Goal: Task Accomplishment & Management: Manage account settings

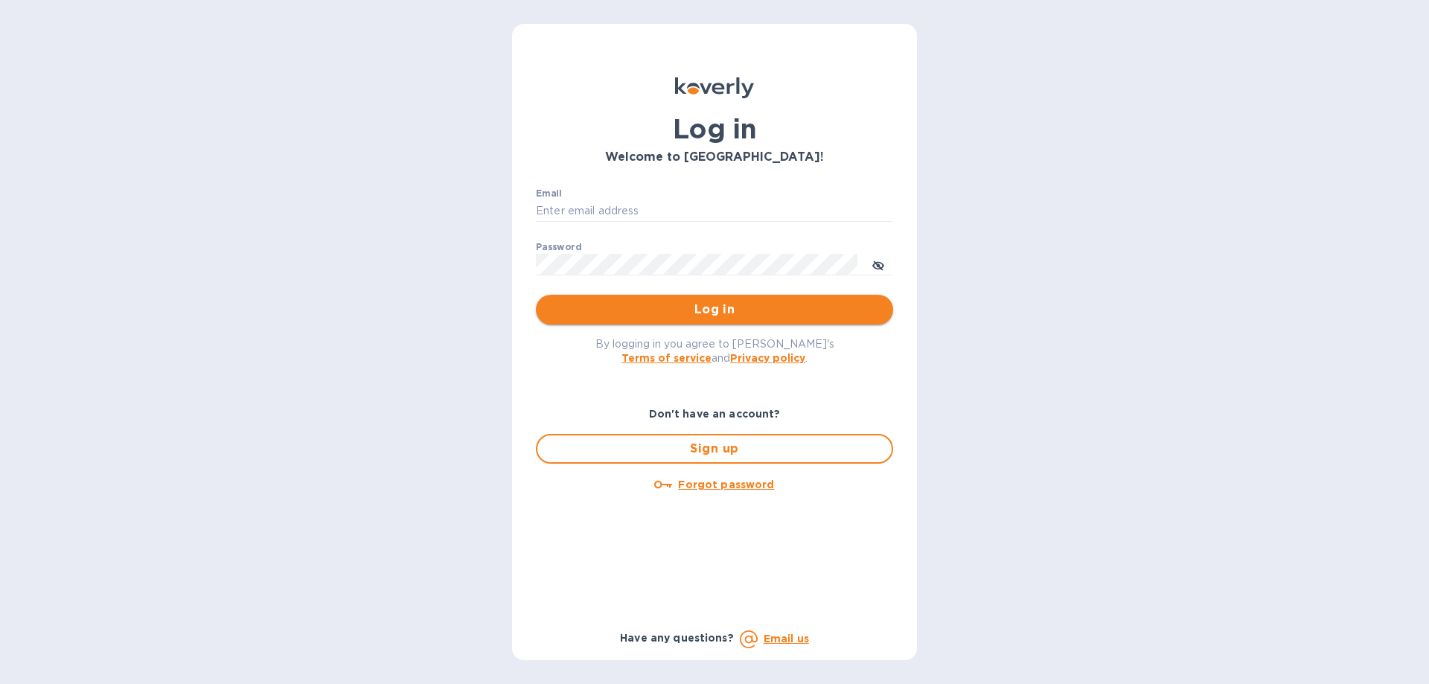
type input "[EMAIL_ADDRESS][DOMAIN_NAME]"
click at [701, 298] on button "Log in" at bounding box center [714, 310] width 357 height 30
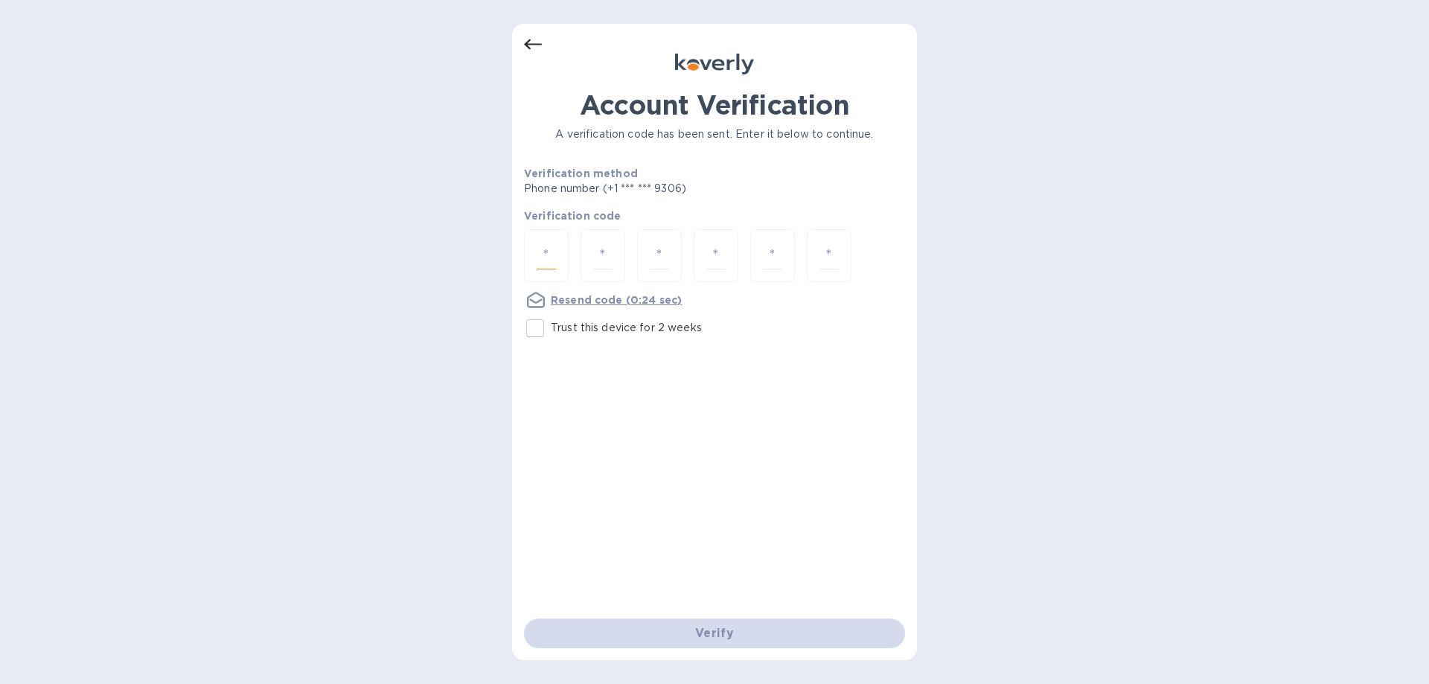
click at [541, 255] on input "number" at bounding box center [546, 256] width 19 height 28
type input "8"
type input "5"
type input "3"
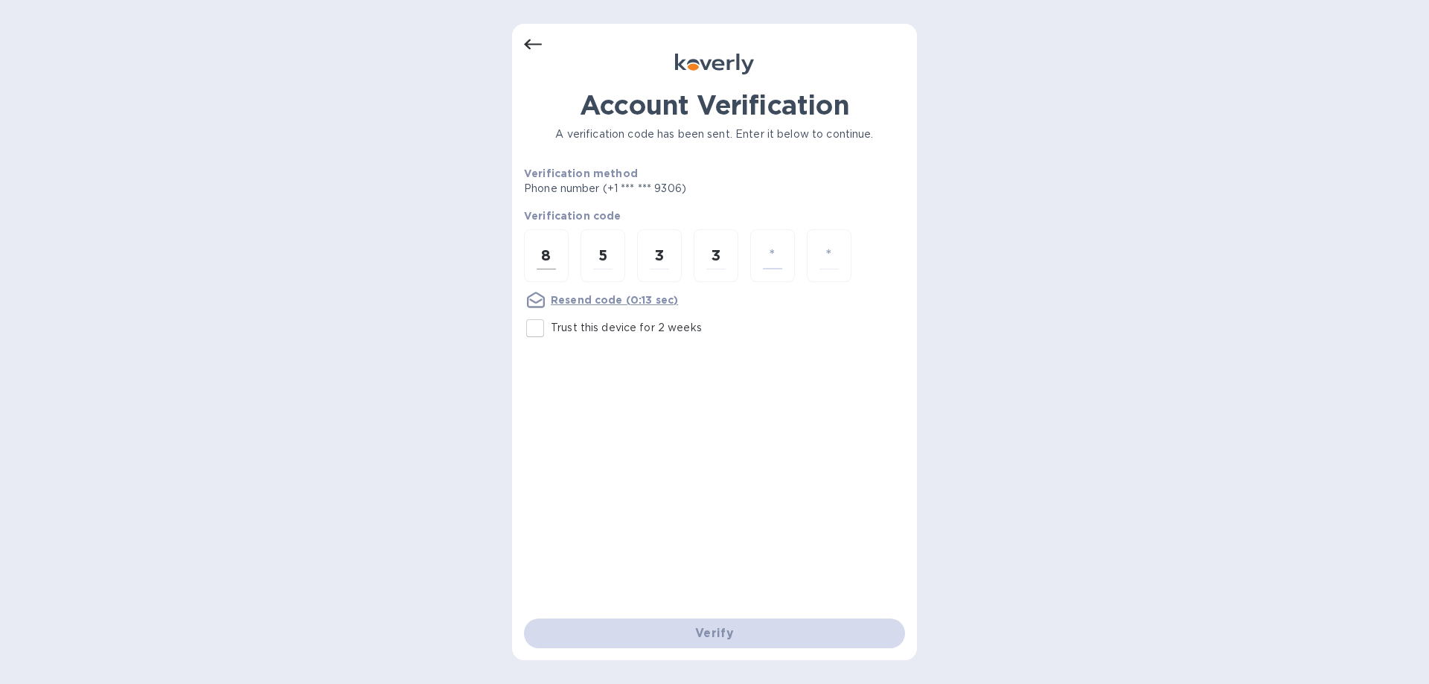
type input "9"
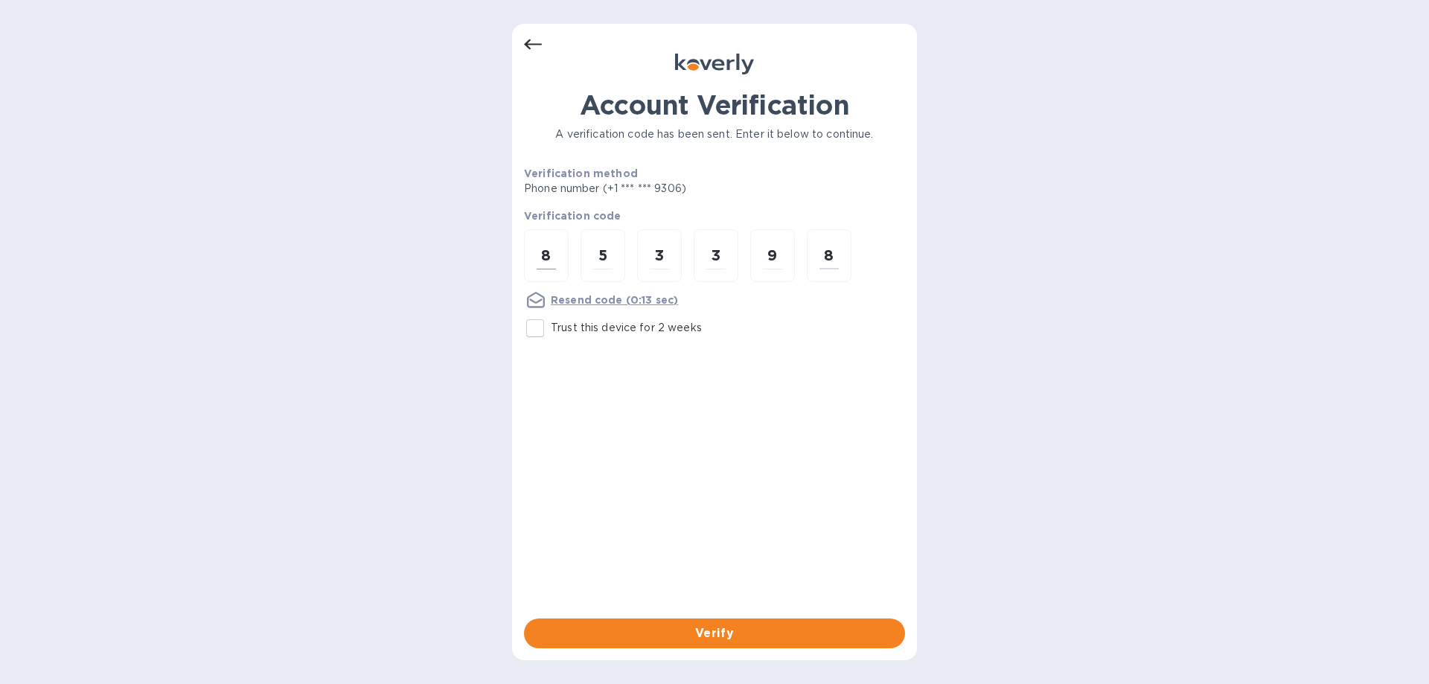
type input "8"
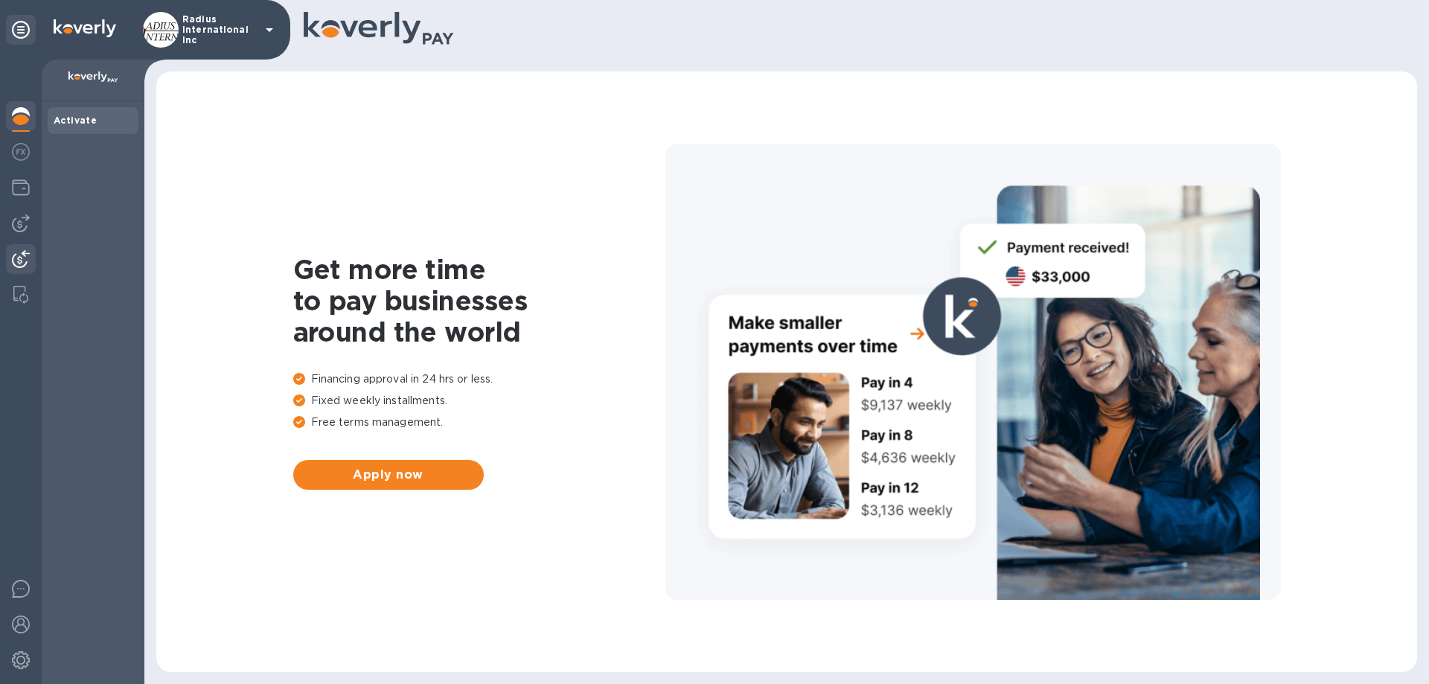
click at [14, 250] on img at bounding box center [21, 259] width 18 height 18
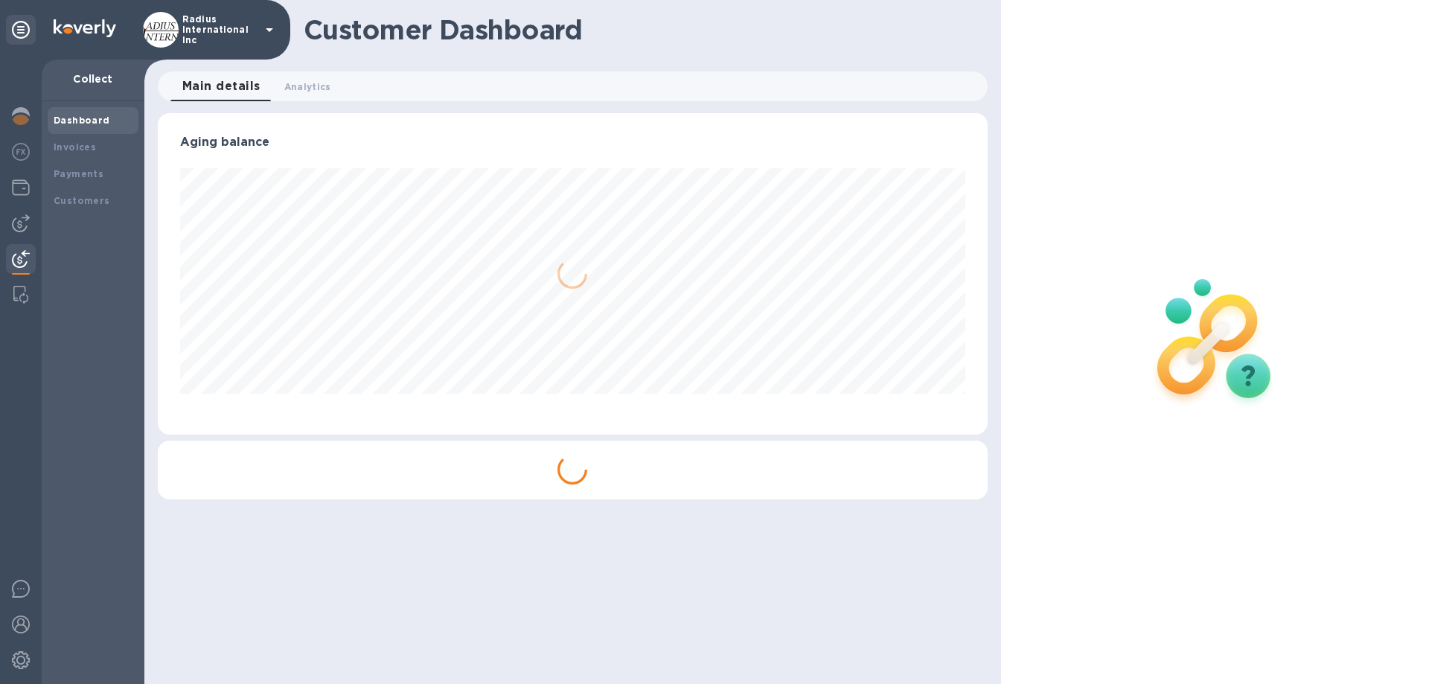
scroll to position [322, 829]
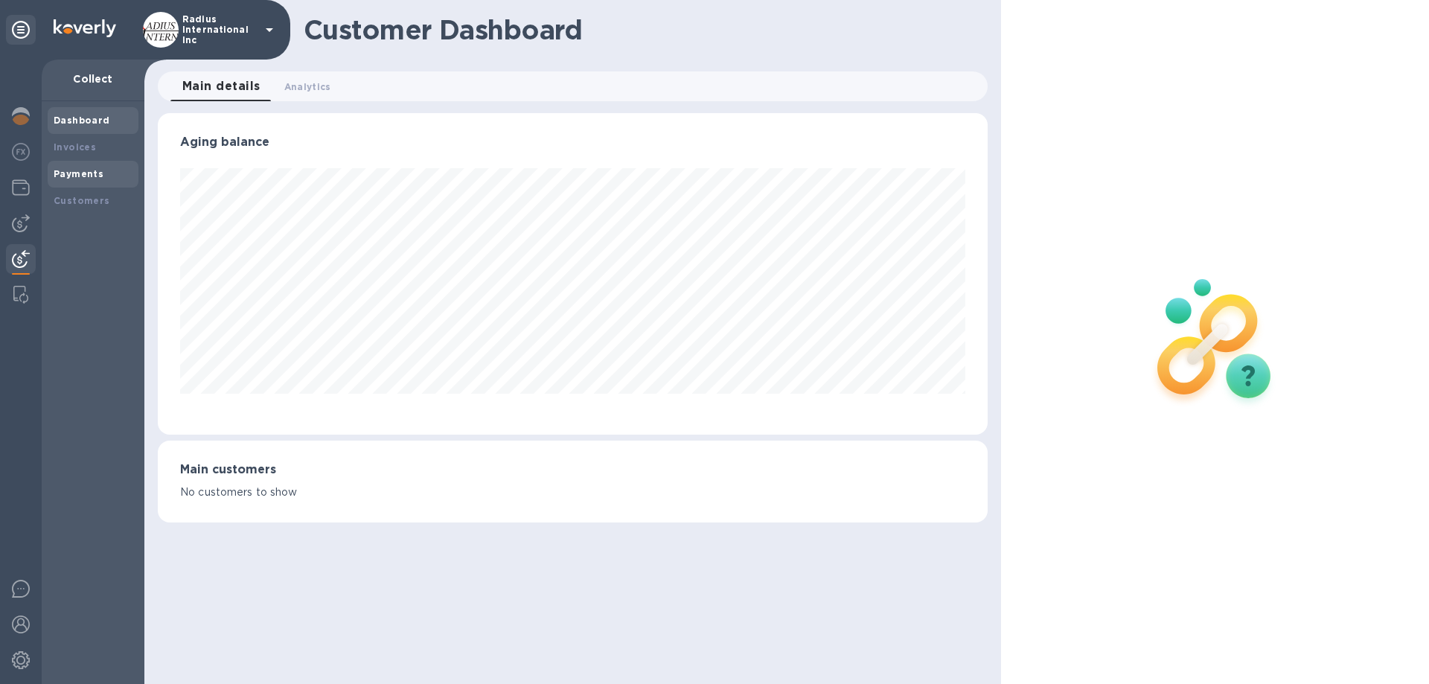
drag, startPoint x: 70, startPoint y: 170, endPoint x: 89, endPoint y: 171, distance: 18.7
click at [70, 170] on b "Payments" at bounding box center [79, 173] width 50 height 11
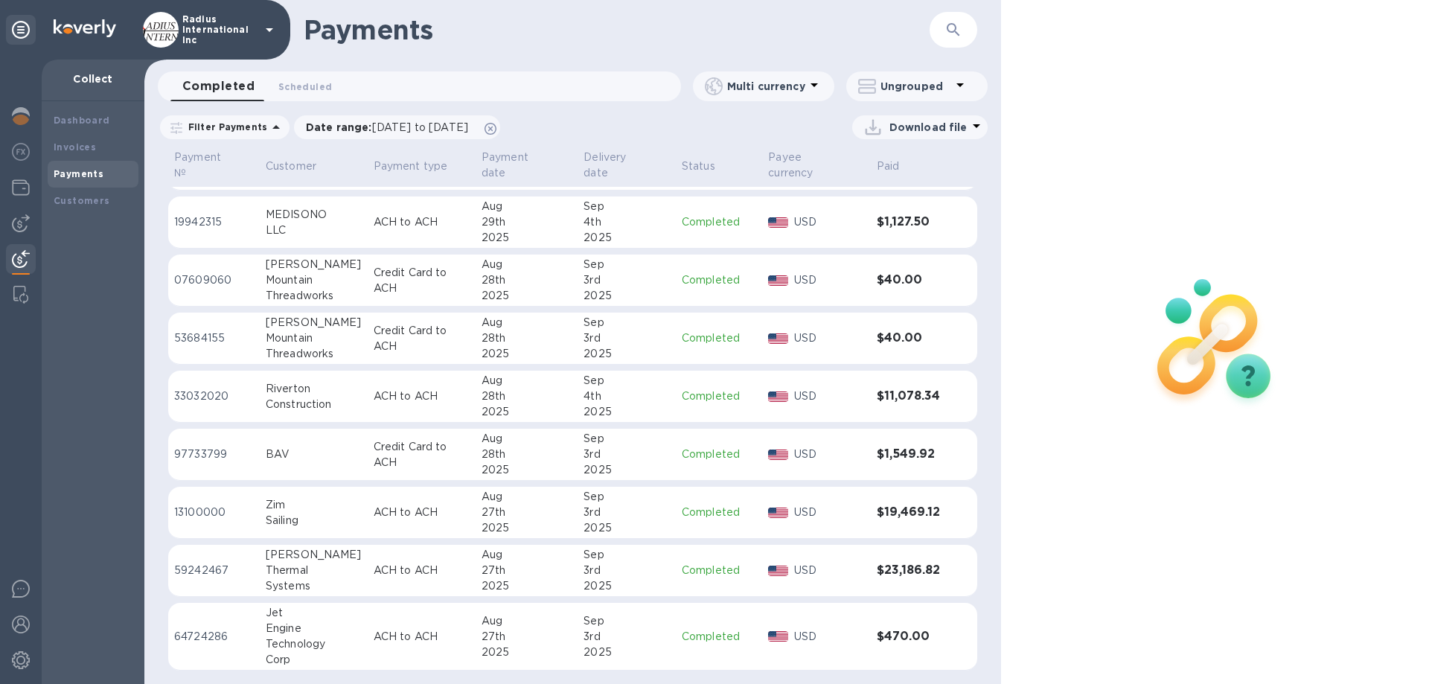
scroll to position [750, 0]
